Goal: Task Accomplishment & Management: Use online tool/utility

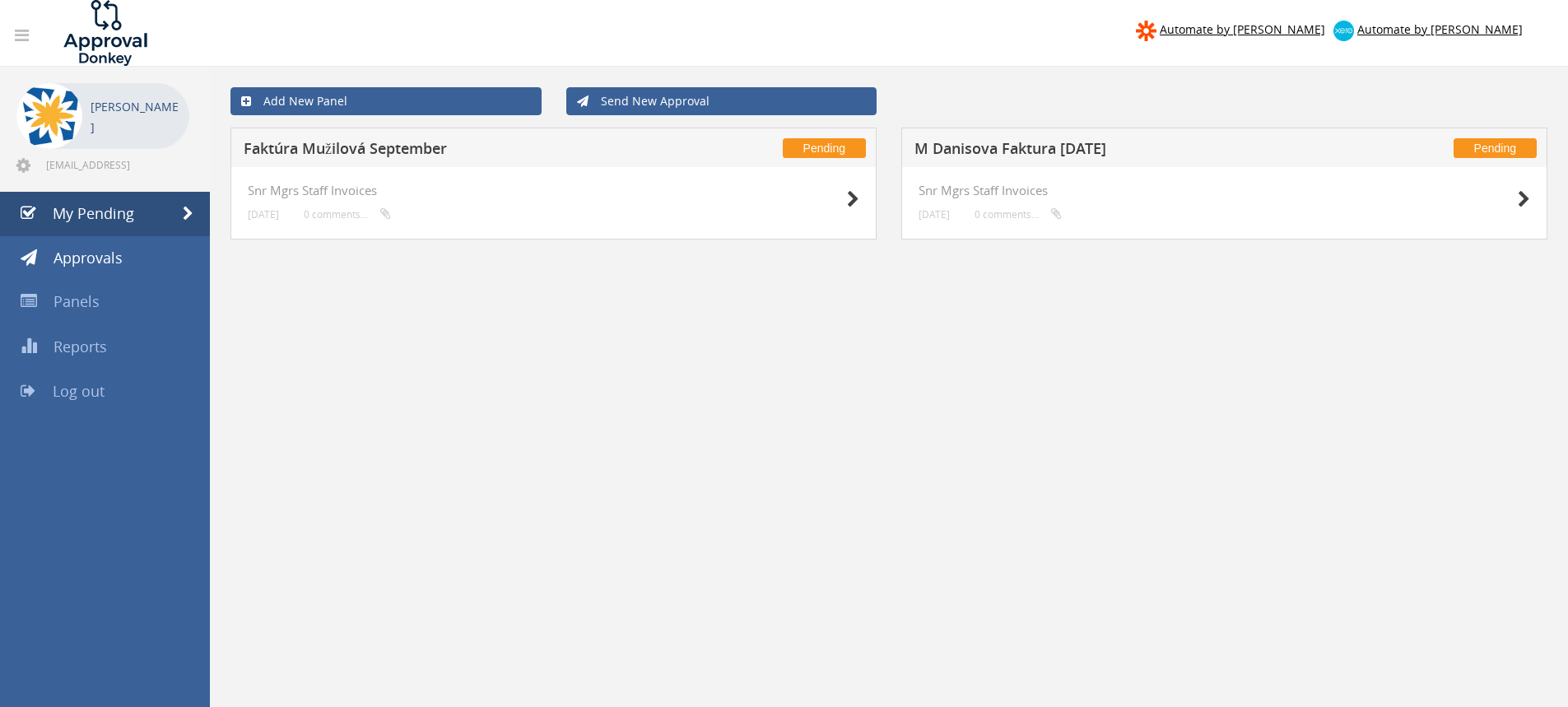
click at [968, 147] on h5 "M Danisova Faktura [DATE]" at bounding box center [1131, 151] width 434 height 20
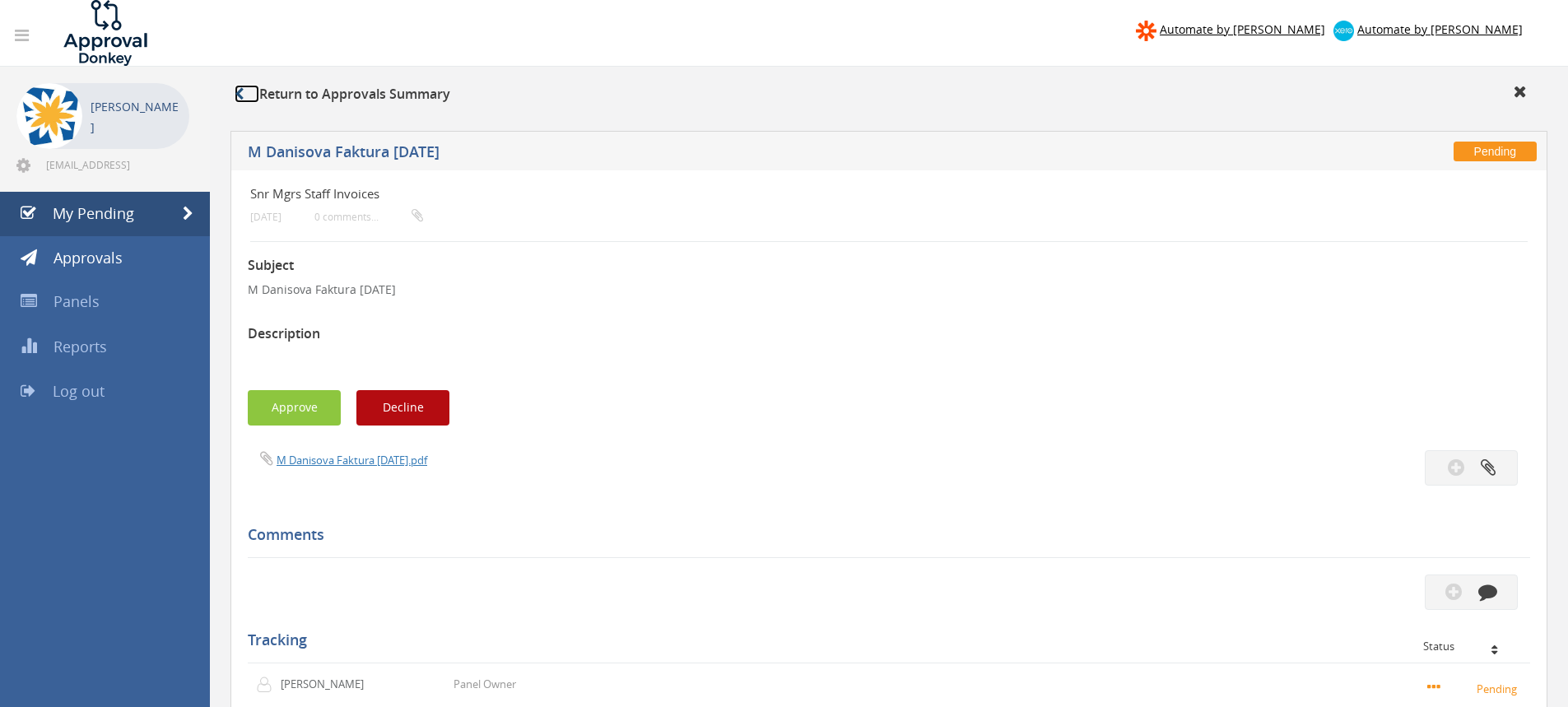
click at [238, 87] on link at bounding box center [246, 93] width 25 height 18
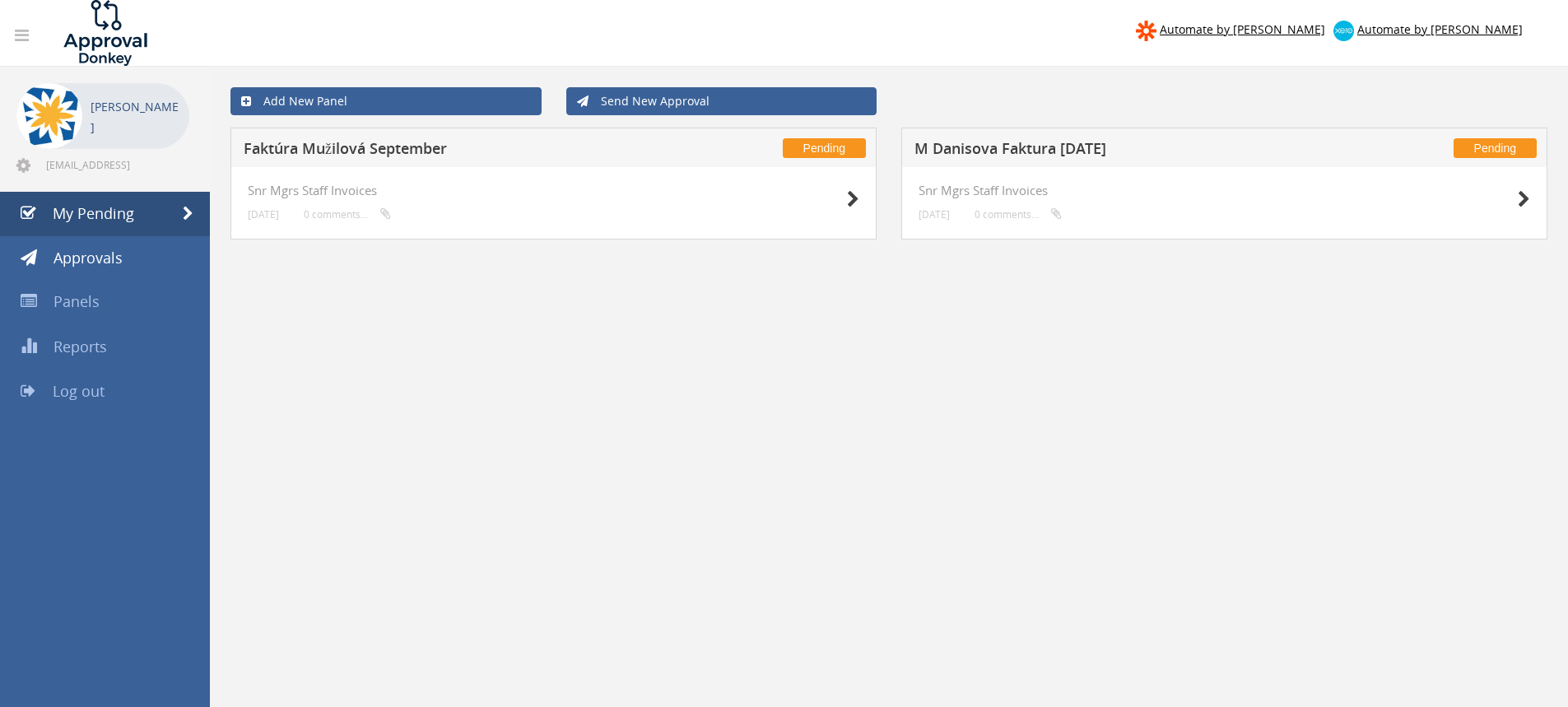
click at [378, 150] on h5 "Faktúra Mužilová September" at bounding box center [460, 151] width 434 height 20
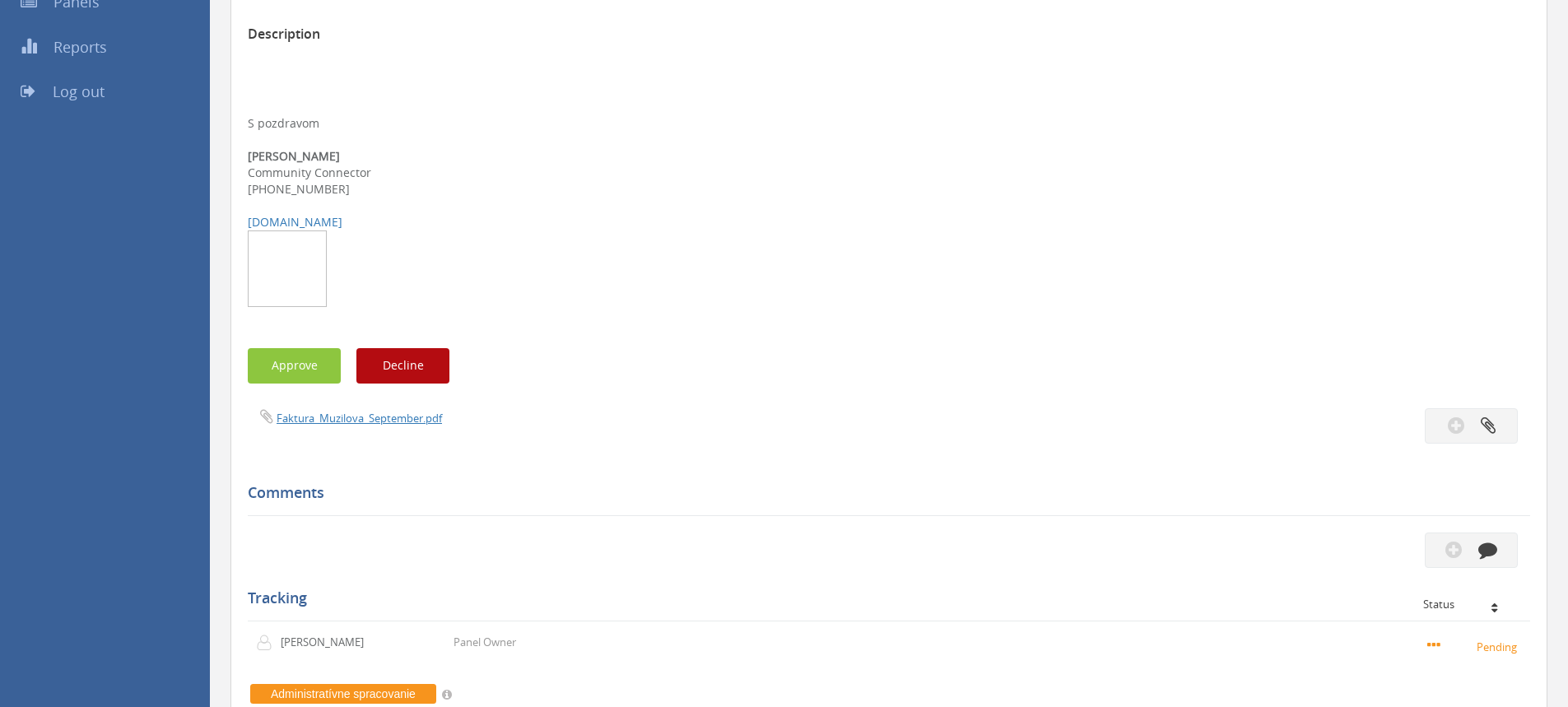
scroll to position [329, 0]
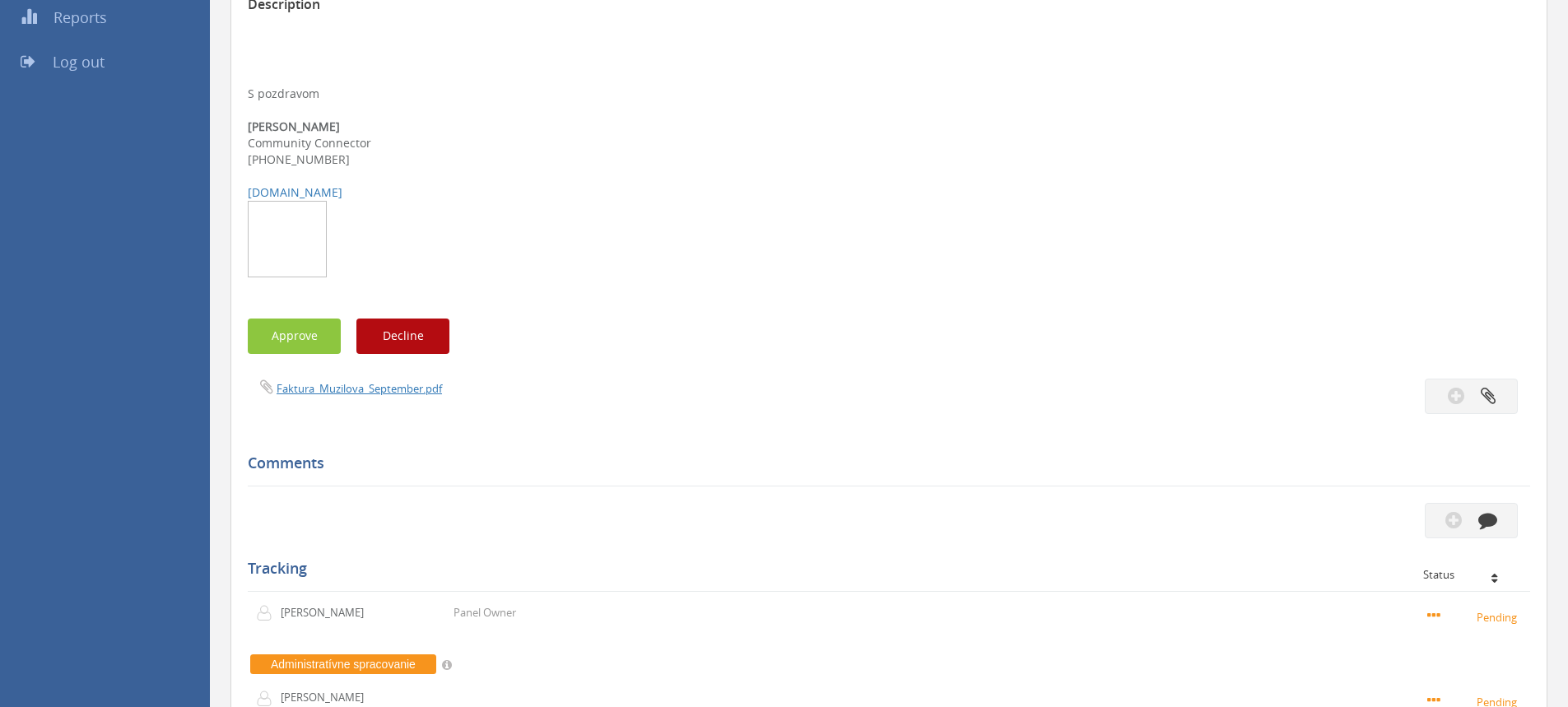
click at [347, 379] on div "Faktura_Muzilova_September.pdf" at bounding box center [562, 387] width 653 height 18
click at [347, 386] on link "Faktura_Muzilova_September.pdf" at bounding box center [359, 388] width 165 height 14
